Goal: Task Accomplishment & Management: Complete application form

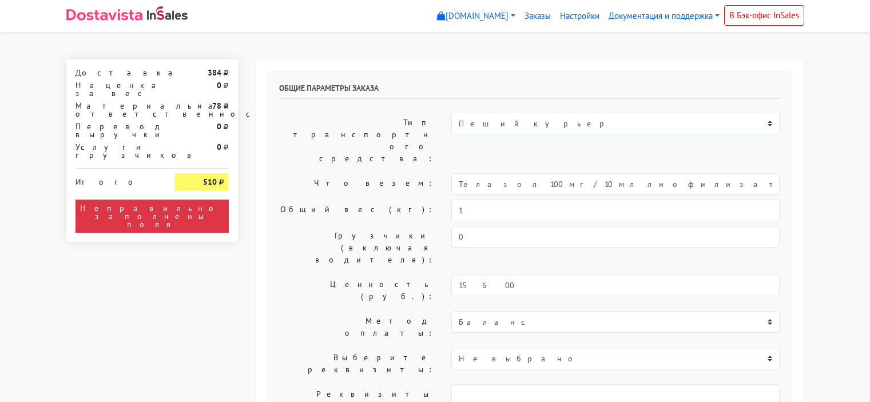
select select "10:00"
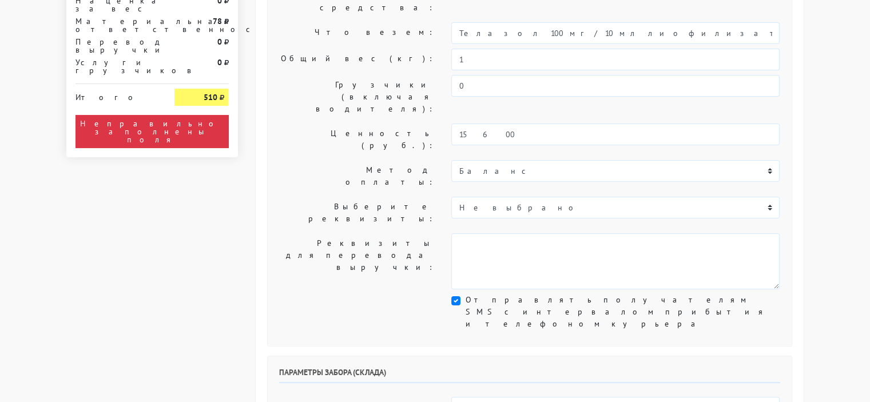
scroll to position [172, 0]
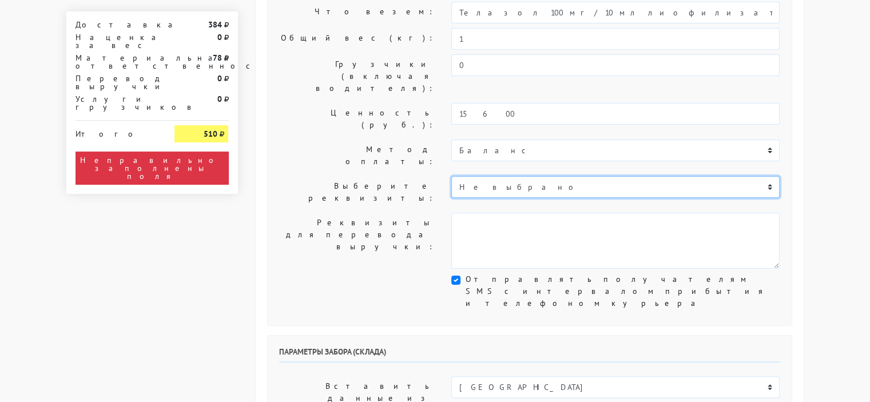
click at [499, 176] on select "Не выбрано Р/с 40702810400000054324 ООО "ОЗОН Банк БИК 044525068 КОР..." at bounding box center [615, 187] width 328 height 22
select select "610"
click at [451, 176] on select "Не выбрано Р/с 40702810400000054324 ООО "ОЗОН Банк БИК 044525068 КОР..." at bounding box center [615, 187] width 328 height 22
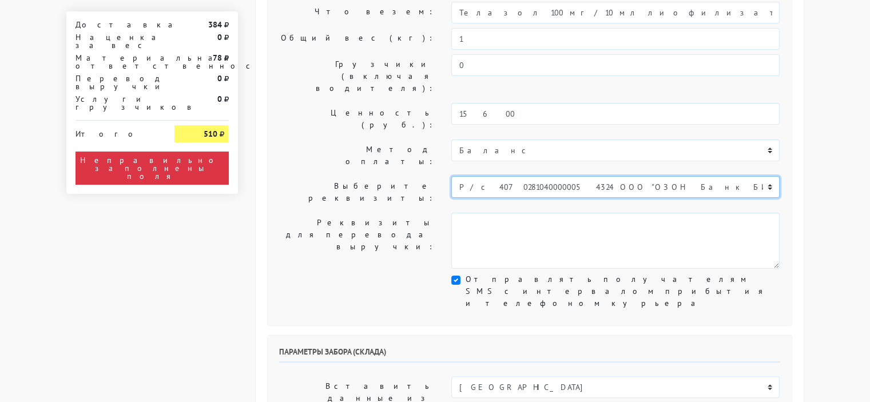
type textarea "Р/с 40702810400000054324 ООО "ОЗОН Банк БИК 044525068 КОР/С 30101810645374525068"
click at [507, 176] on select "Не выбрано Р/с 40702810400000054324 ООО "ОЗОН Банк БИК 044525068 КОР..." at bounding box center [615, 187] width 328 height 22
select select
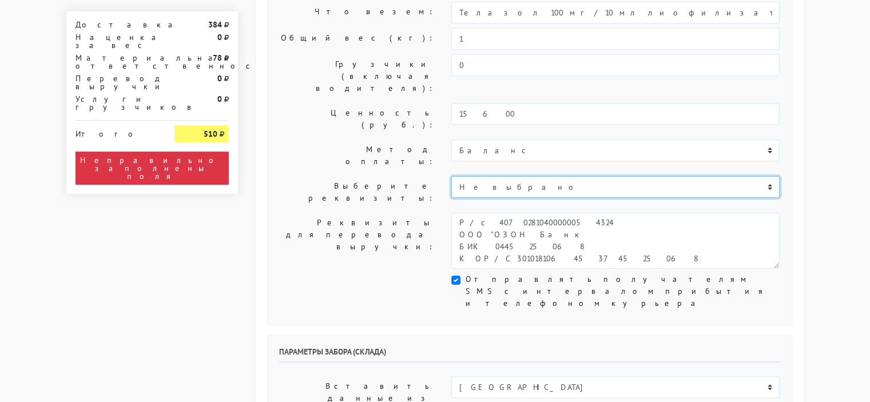
click at [451, 176] on select "Не выбрано Р/с 40702810400000054324 ООО "ОЗОН Банк БИК 044525068 КОР..." at bounding box center [615, 187] width 328 height 22
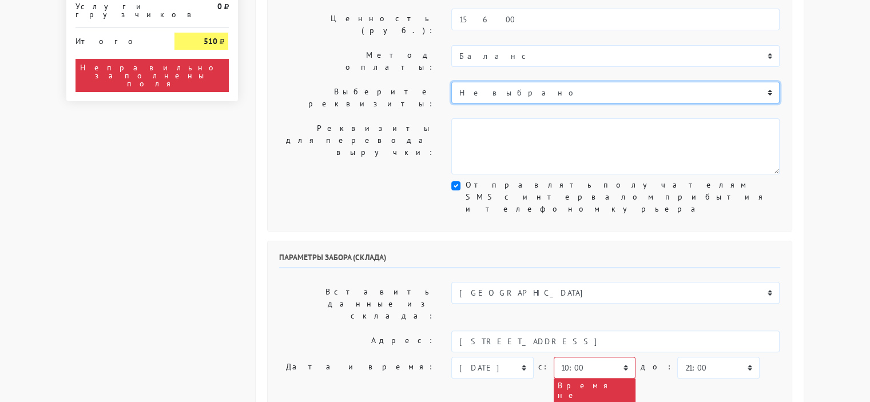
scroll to position [286, 0]
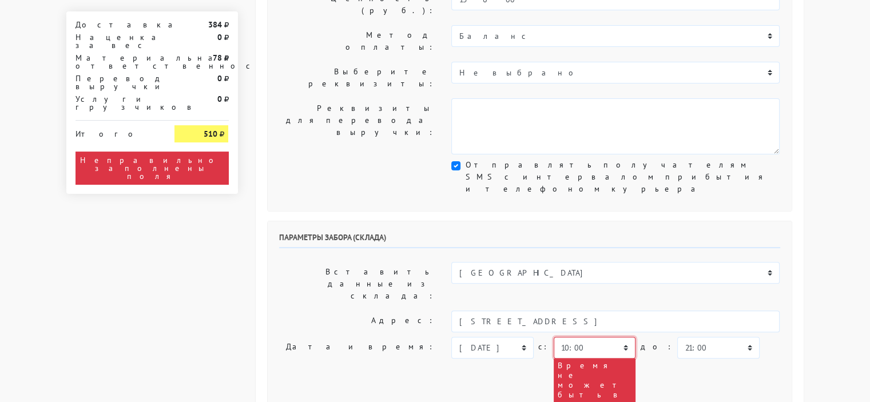
click at [582, 337] on select "00:00 00:30 01:00 01:30 02:00 02:30 03:00 03:30 04:00 04:30 05:00 05:30 06:00 0…" at bounding box center [595, 348] width 82 height 22
select select "15:00"
click at [554, 337] on select "00:00 00:30 01:00 01:30 02:00 02:30 03:00 03:30 04:00 04:30 05:00 05:30 06:00 0…" at bounding box center [595, 348] width 82 height 22
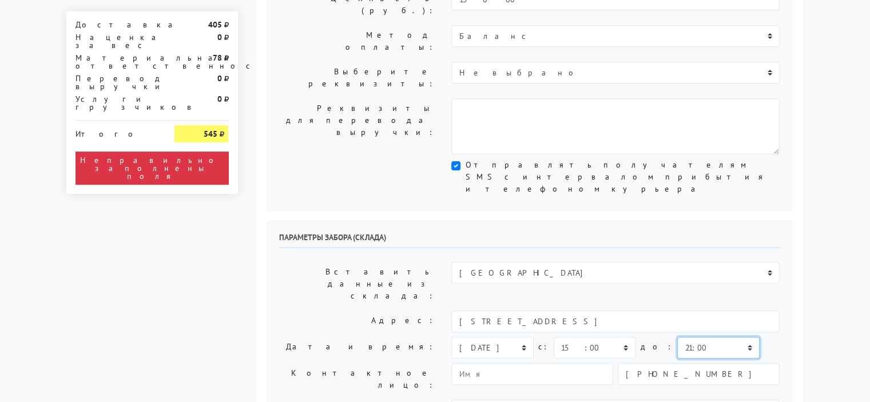
click at [697, 337] on select "00:00 00:30 01:00 01:30 02:00 02:30 03:00 03:30 04:00 04:30 05:00 05:30 06:00 0…" at bounding box center [718, 348] width 82 height 22
select select "20:00"
click at [677, 337] on select "00:00 00:30 01:00 01:30 02:00 02:30 03:00 03:30 04:00 04:30 05:00 05:30 06:00 0…" at bounding box center [718, 348] width 82 height 22
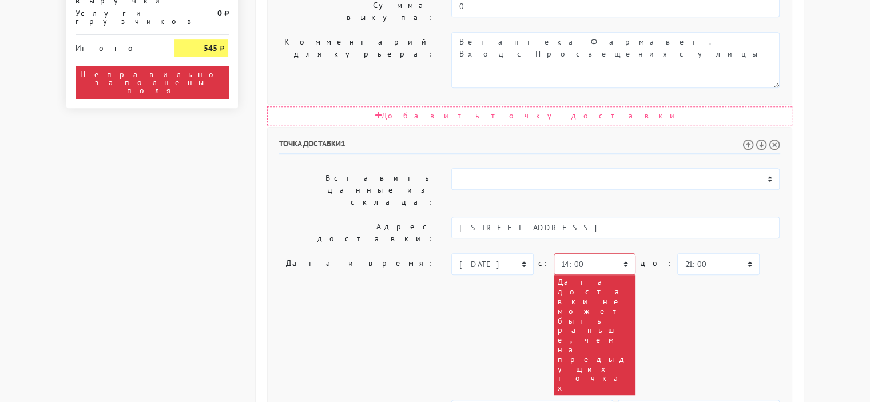
scroll to position [693, 0]
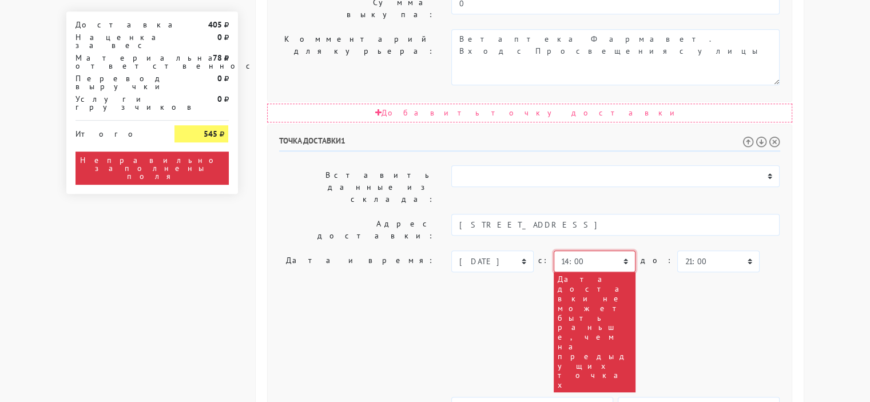
click at [563, 251] on select "00:00 00:30 01:00 01:30 02:00 02:30 03:00 03:30 04:00 04:30 05:00 05:30 06:00 0…" at bounding box center [595, 262] width 82 height 22
select select "15:00"
click at [554, 251] on select "00:00 00:30 01:00 01:30 02:00 02:30 03:00 03:30 04:00 04:30 05:00 05:30 06:00 0…" at bounding box center [595, 262] width 82 height 22
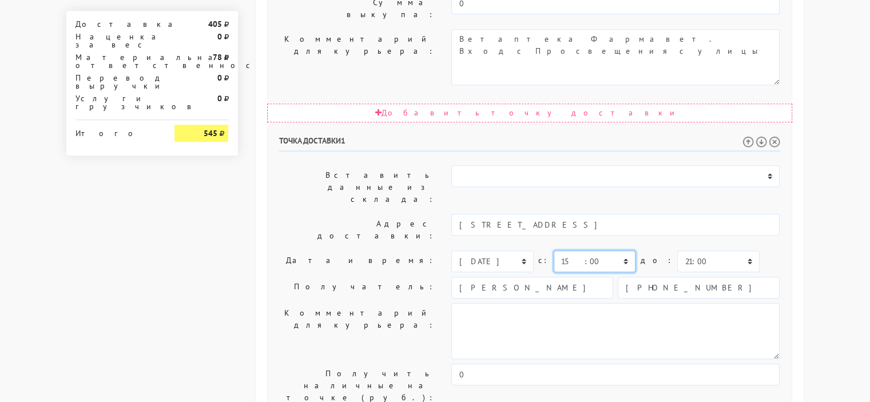
scroll to position [650, 0]
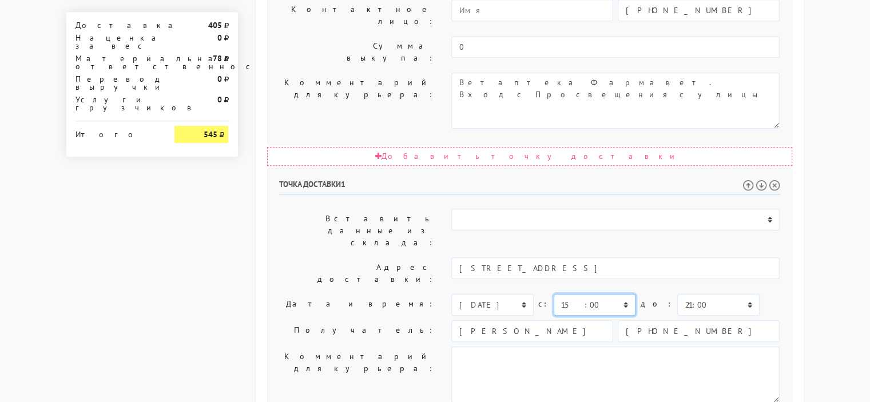
click at [590, 294] on select "00:00 00:30 01:00 01:30 02:00 02:30 03:00 03:30 04:00 04:30 05:00 05:30 06:00 0…" at bounding box center [595, 305] width 82 height 22
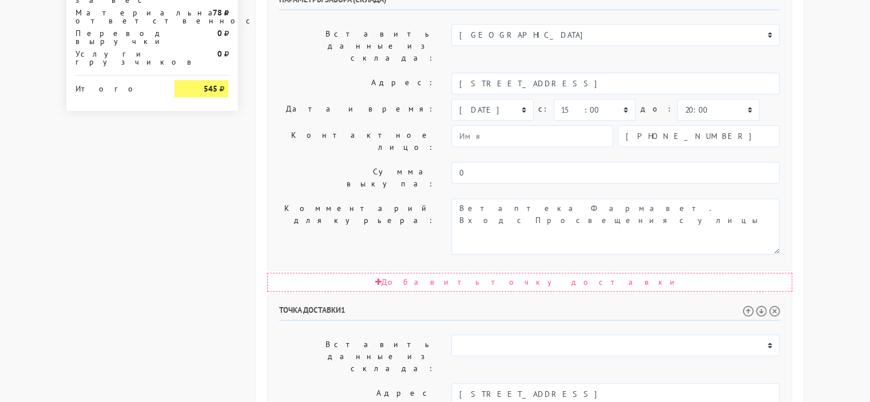
scroll to position [593, 0]
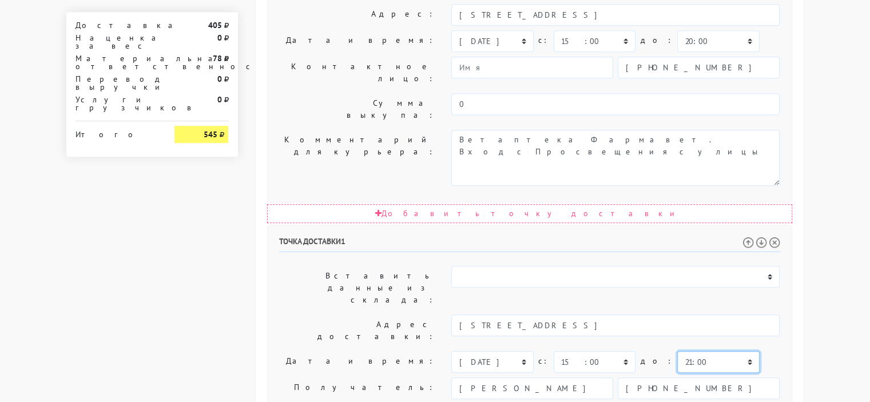
click at [681, 351] on select "00:00 00:30 01:00 01:30 02:00 02:30 03:00 03:30 04:00 04:30 05:00 05:30 06:00 0…" at bounding box center [718, 362] width 82 height 22
click at [677, 351] on select "00:00 00:30 01:00 01:30 02:00 02:30 03:00 03:30 04:00 04:30 05:00 05:30 06:00 0…" at bounding box center [718, 362] width 82 height 22
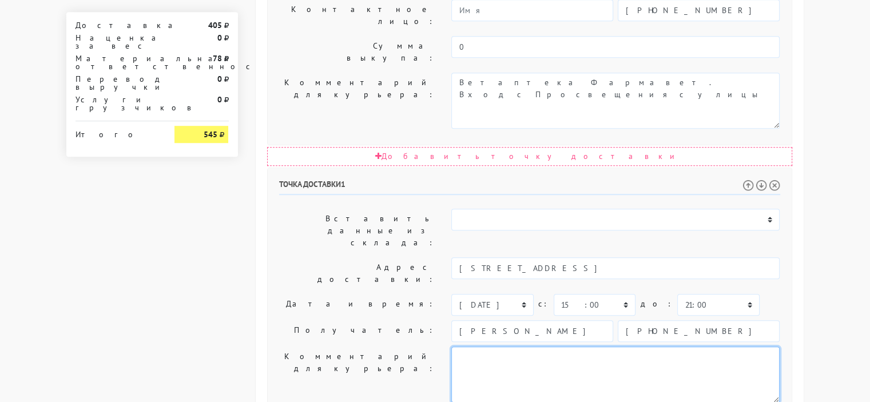
click at [469, 347] on textarea at bounding box center [615, 375] width 328 height 56
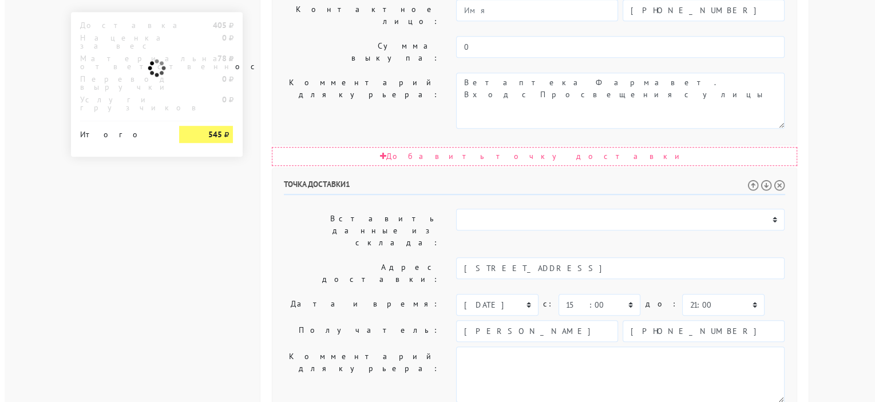
scroll to position [0, 0]
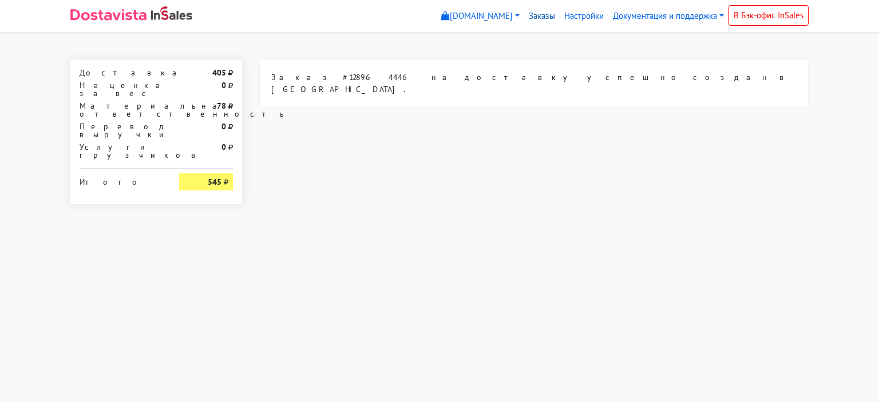
click at [535, 15] on link "Заказы" at bounding box center [541, 16] width 35 height 22
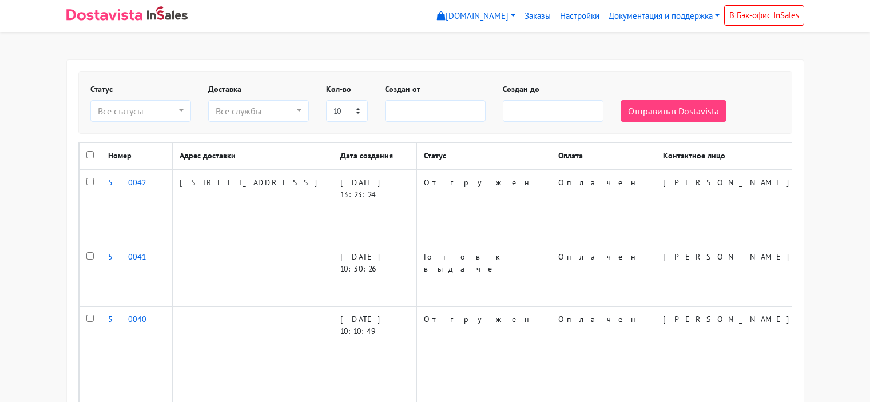
select select
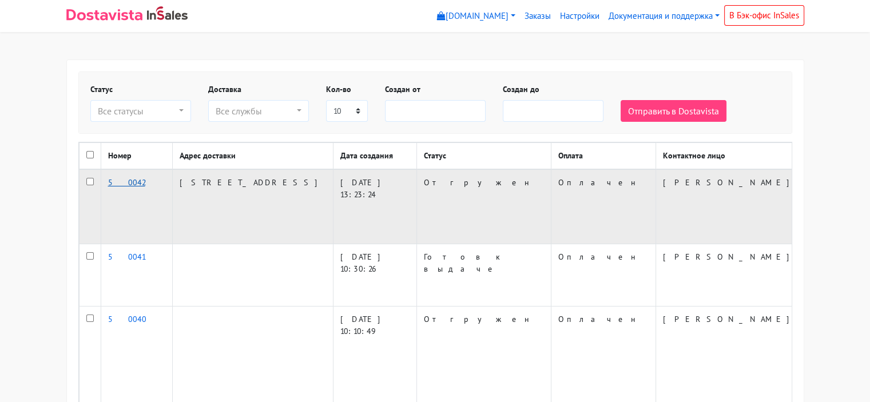
click at [110, 188] on link "50042" at bounding box center [126, 182] width 37 height 10
click at [196, 208] on td "[STREET_ADDRESS]" at bounding box center [252, 206] width 161 height 75
click at [416, 217] on td "Отгружен" at bounding box center [483, 206] width 134 height 75
